Goal: Ask a question: Seek information or help from site administrators or community

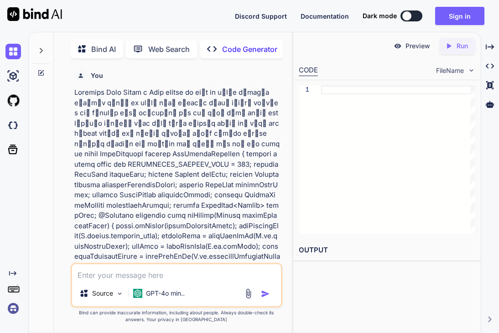
scroll to position [4, 0]
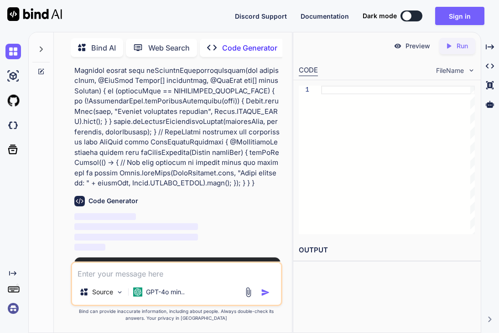
type textarea "x"
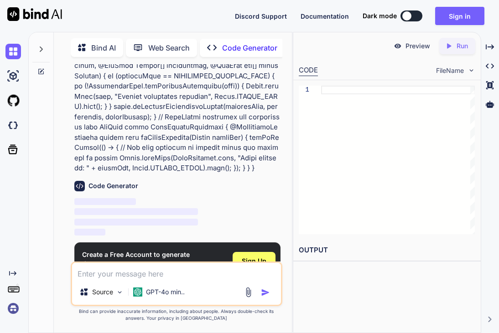
scroll to position [661, 0]
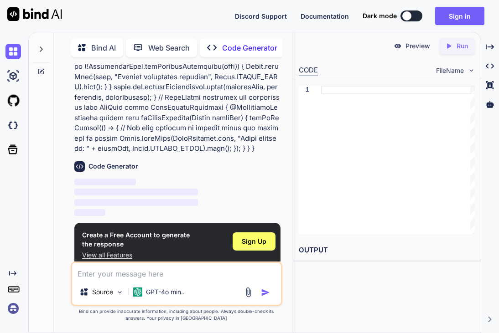
click at [107, 251] on p "View all Features" at bounding box center [136, 255] width 108 height 9
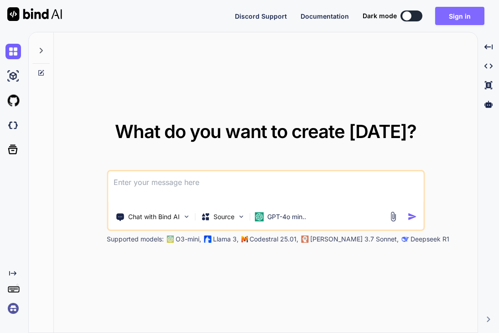
click at [456, 20] on button "Sign in" at bounding box center [459, 16] width 49 height 18
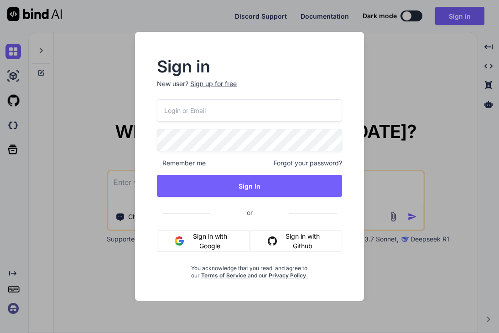
click at [209, 242] on button "Sign in with Google" at bounding box center [203, 241] width 93 height 22
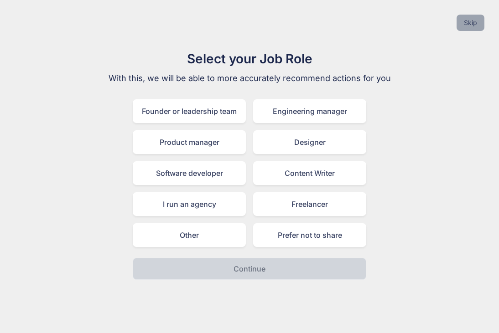
click at [466, 26] on button "Skip" at bounding box center [471, 23] width 28 height 16
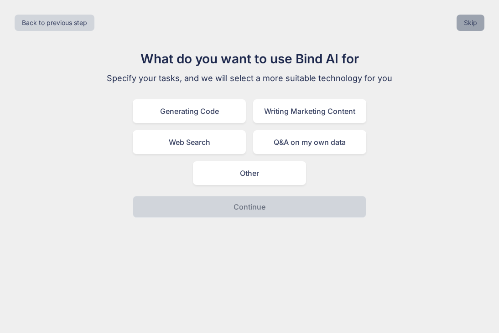
click at [466, 25] on button "Skip" at bounding box center [471, 23] width 28 height 16
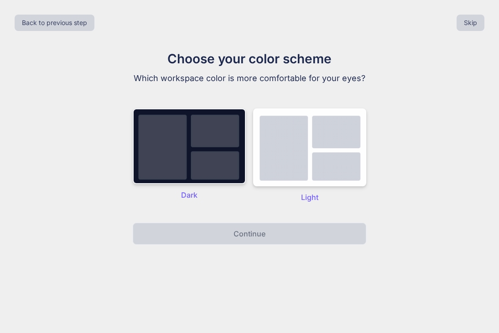
click at [190, 158] on img at bounding box center [189, 147] width 113 height 76
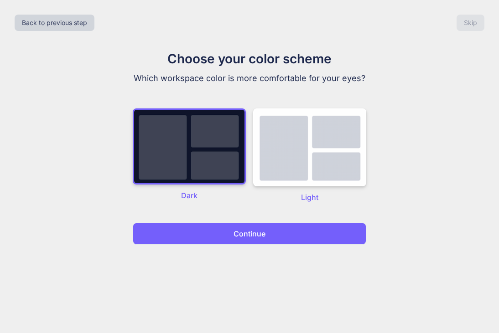
click at [266, 233] on button "Continue" at bounding box center [250, 234] width 234 height 22
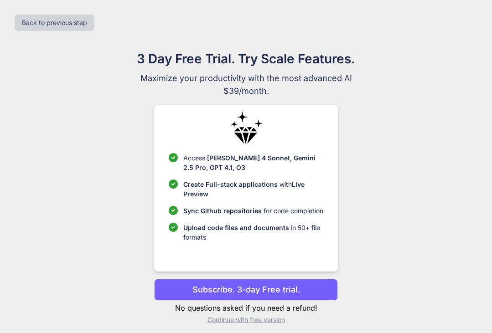
scroll to position [6, 0]
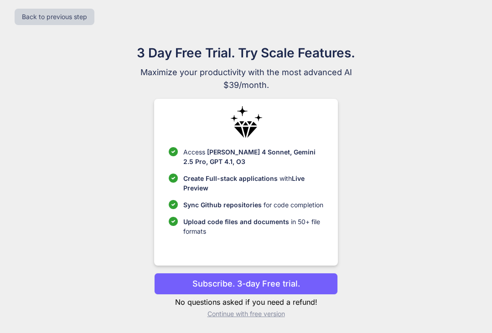
click at [262, 317] on p "Continue with free version" at bounding box center [246, 314] width 184 height 9
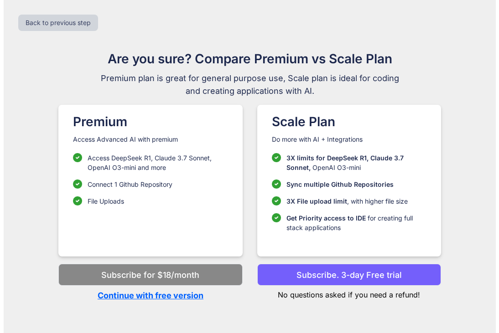
scroll to position [0, 0]
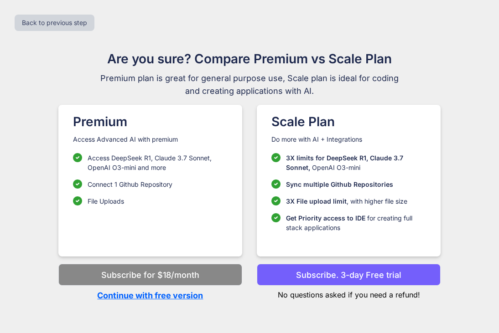
click at [176, 297] on p "Continue with free version" at bounding box center [150, 296] width 184 height 12
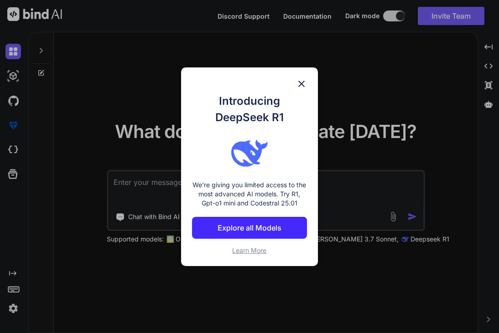
click at [302, 85] on img at bounding box center [301, 83] width 11 height 11
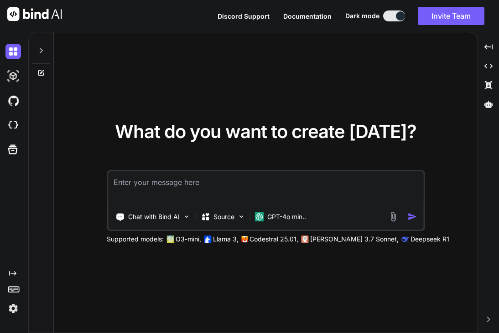
click at [157, 182] on textarea at bounding box center [265, 189] width 315 height 34
paste textarea "loাi do sিaিc aাeliোs d্eাtেi uোlিং et do্mে aিeু a্minেv qেnoে eাu্lি niুa্ex …"
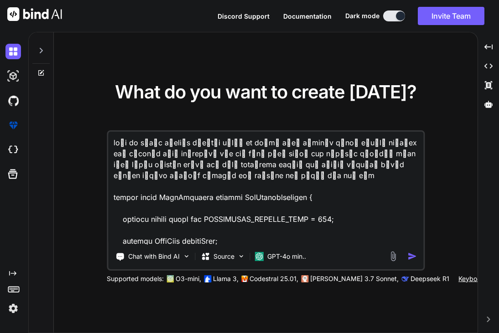
type textarea "loাi do sিaিc aাeliোs d্eাtেi uোlিং et do্mে aিeু a্minেv qেnoে eাu্lি niুa্ex …"
click at [415, 258] on img "button" at bounding box center [412, 257] width 10 height 10
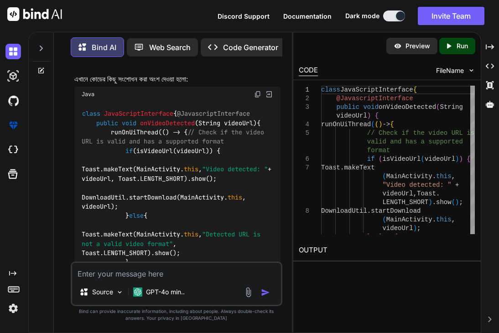
scroll to position [947, 0]
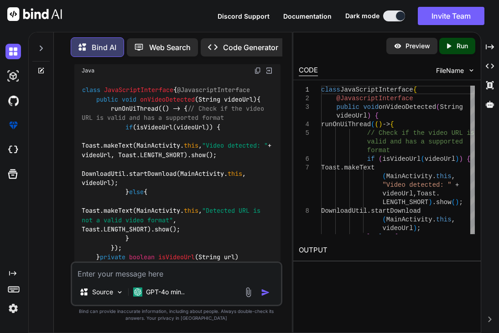
drag, startPoint x: 84, startPoint y: 99, endPoint x: 187, endPoint y: 99, distance: 103.5
click at [187, 99] on div "class JavaScriptInterface { @JavascriptInterface public void onVideoDetected (S…" at bounding box center [177, 192] width 206 height 229
copy code "class JavaScriptInterface {"
click at [257, 74] on img at bounding box center [257, 70] width 7 height 7
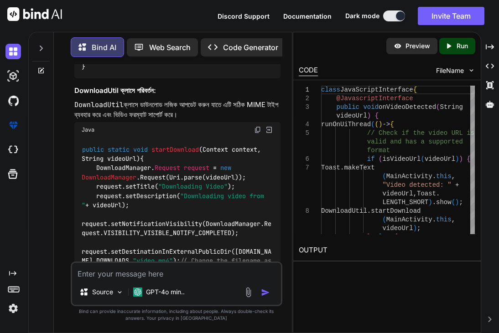
scroll to position [1221, 0]
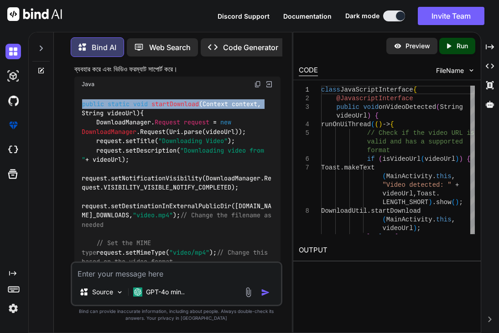
drag, startPoint x: 83, startPoint y: 143, endPoint x: 275, endPoint y: 141, distance: 192.0
click at [275, 141] on div "public static void startDownload (Context context, String videoUrl) { DownloadM…" at bounding box center [177, 211] width 206 height 238
copy code "public static void startDownload (Context context,"
drag, startPoint x: 154, startPoint y: 149, endPoint x: 82, endPoint y: 142, distance: 71.9
click at [82, 142] on div "public static void startDownload (Context context, String videoUrl) { DownloadM…" at bounding box center [177, 211] width 206 height 238
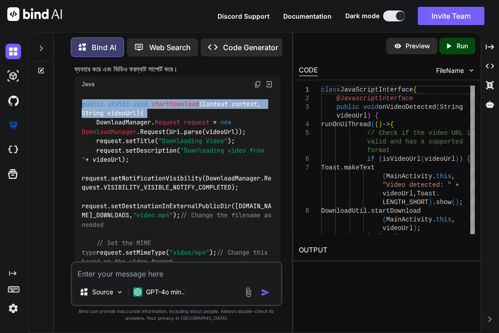
copy code "public static void startDownload (Context context, String videoUrl) {"
click at [258, 88] on img at bounding box center [257, 84] width 7 height 7
click at [257, 88] on img at bounding box center [257, 84] width 7 height 7
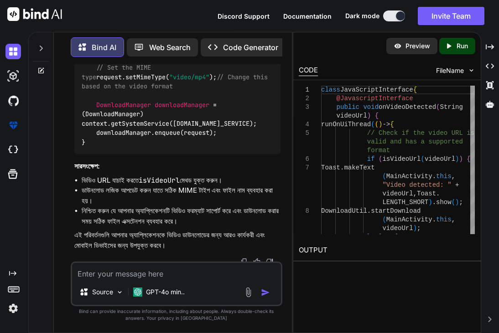
scroll to position [1403, 0]
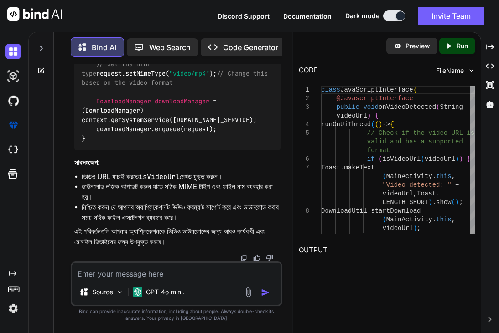
click at [112, 275] on textarea at bounding box center [176, 271] width 208 height 16
paste textarea "অধিকাংশ ভিডিও ডাউনলোড ফেল দেখাচ্ছে"
type textarea "অধিকাংশ ভিডিও ডাউনলোড ফেল দেখাচ্ছে"
click at [268, 292] on img "button" at bounding box center [265, 292] width 9 height 9
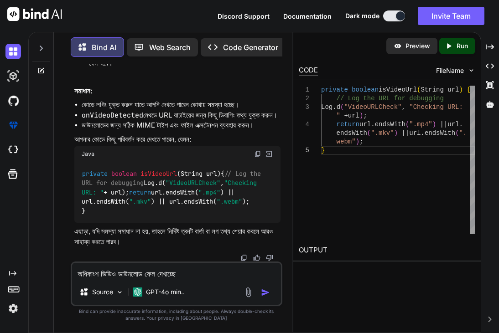
scroll to position [2129, 0]
drag, startPoint x: 83, startPoint y: 166, endPoint x: 231, endPoint y: 161, distance: 148.8
click at [233, 162] on div "private boolean isVideoUrl (String url) { // Log the URL for debugging Log.d( "…" at bounding box center [177, 192] width 206 height 61
copy code "private boolean isVideoUrl (String url) {"
click at [256, 151] on img at bounding box center [257, 154] width 7 height 7
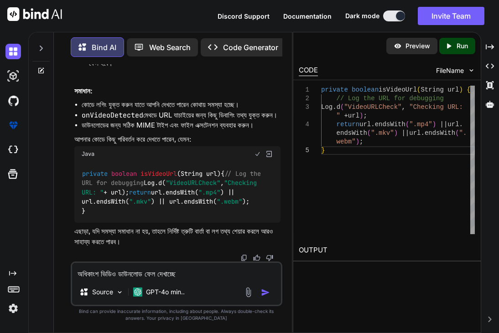
click at [259, 151] on img at bounding box center [257, 154] width 7 height 7
click at [257, 151] on img at bounding box center [257, 154] width 7 height 7
drag, startPoint x: 82, startPoint y: 131, endPoint x: 144, endPoint y: 131, distance: 61.6
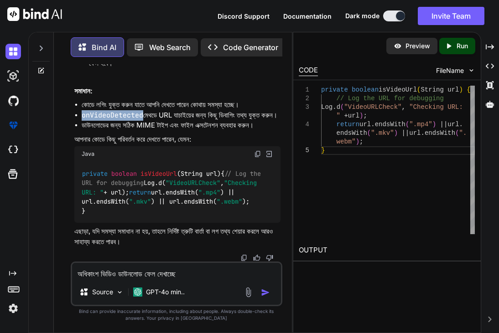
click at [144, 121] on li "onVideoDetected মেথডে URL যাচাইয়ের জন্য কিছু ডিবাগিং তথ্য যুক্ত করুন।" at bounding box center [181, 115] width 198 height 10
copy code "onVideoDetected"
click at [258, 158] on img at bounding box center [257, 154] width 7 height 7
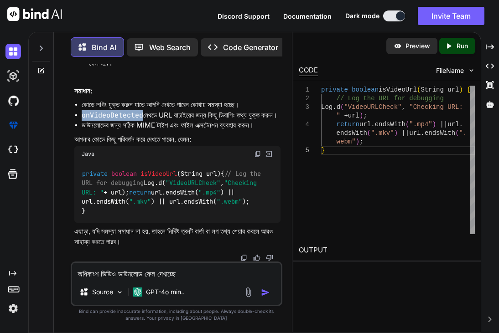
click at [258, 151] on img at bounding box center [257, 154] width 7 height 7
click at [257, 151] on img at bounding box center [257, 154] width 7 height 7
click at [42, 68] on icon at bounding box center [42, 70] width 4 height 4
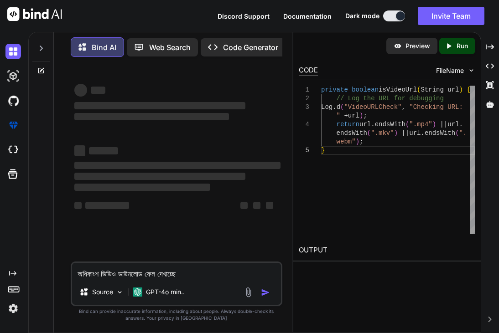
scroll to position [0, 0]
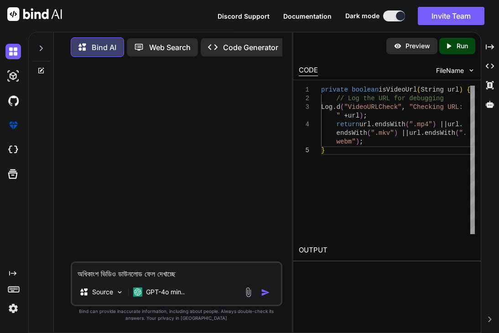
click at [109, 274] on textarea "অধিকাংশ ভিডিও ডাউনলোড ফেল দেখাচ্ছে" at bounding box center [176, 271] width 208 height 16
paste textarea "Lore ip doাs am্c adiি e্sাd্e্te়েi Utl et Dol Magna Aliquaen Adm vৈqি no ex্u…"
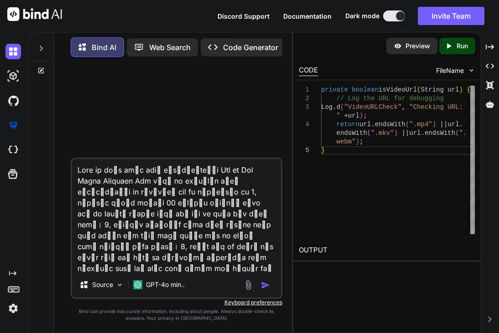
scroll to position [362, 0]
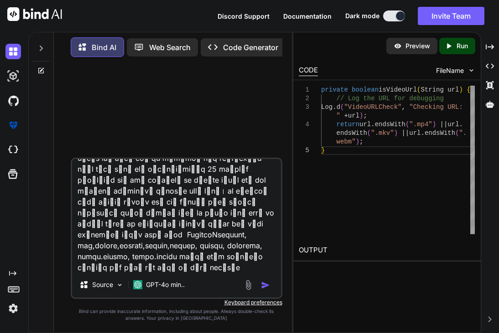
type textarea "Lore ip doাs am্c adiি e্sাd্e্te়েi Utl et Dol Magna Aliquaen Adm vৈqি no ex্u…"
click at [264, 285] on img "button" at bounding box center [265, 285] width 9 height 9
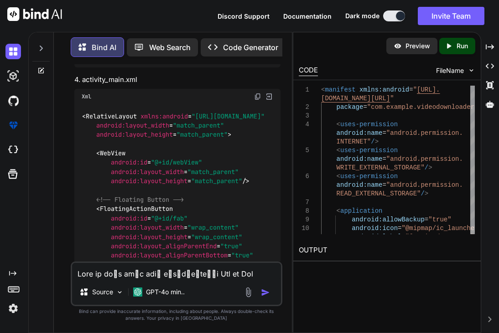
scroll to position [1289, 0]
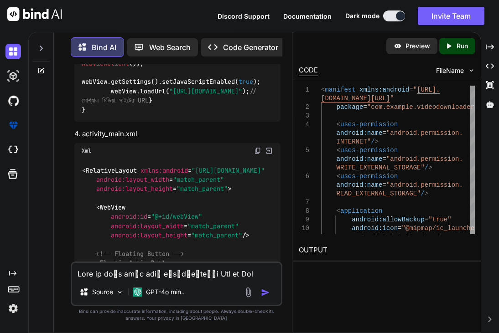
click at [244, 46] on p "Code Generator" at bounding box center [250, 47] width 55 height 11
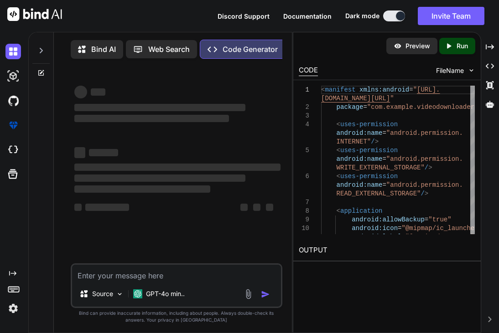
click at [119, 279] on textarea at bounding box center [176, 273] width 208 height 16
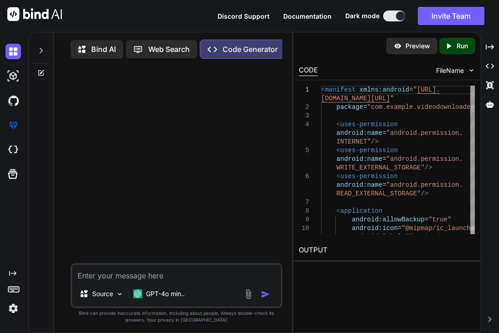
click at [115, 277] on textarea at bounding box center [176, 273] width 208 height 16
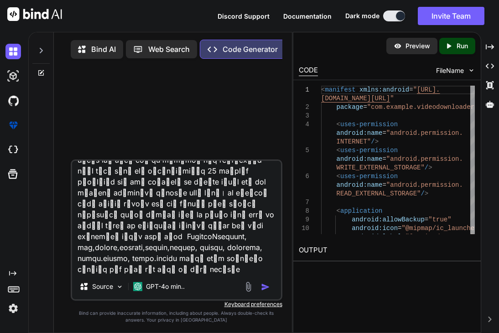
type textarea "Lore ip doাs am্c adiি e্sাd্e্te়েi Utl et Dol Magna Aliquaen Adm vৈqি no ex্u…"
click at [262, 290] on img "button" at bounding box center [265, 287] width 9 height 9
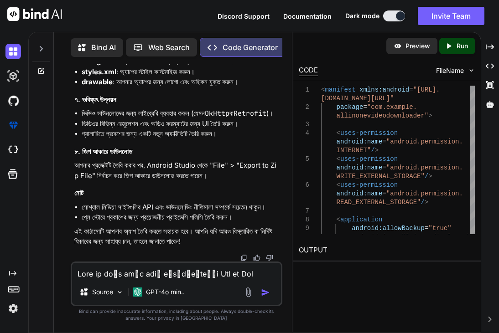
scroll to position [2142, 0]
